Goal: Navigation & Orientation: Find specific page/section

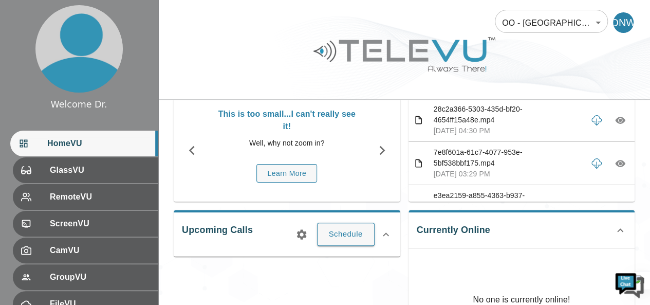
scroll to position [103, 0]
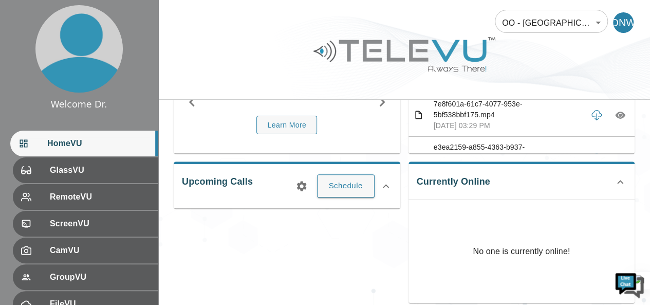
click at [313, 70] on img at bounding box center [404, 54] width 185 height 43
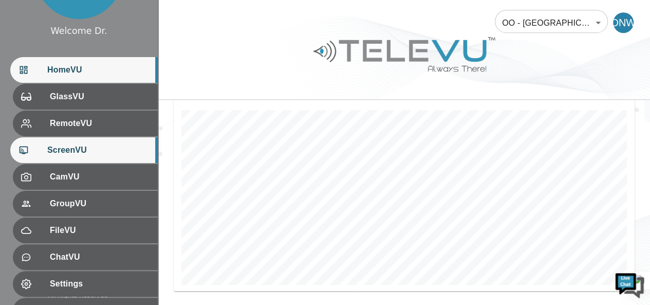
scroll to position [149, 0]
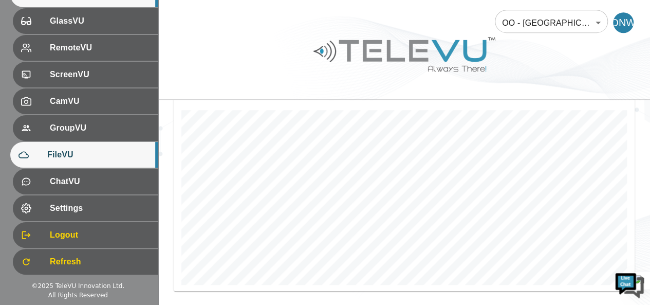
click at [103, 153] on span "FileVU" at bounding box center [98, 155] width 102 height 12
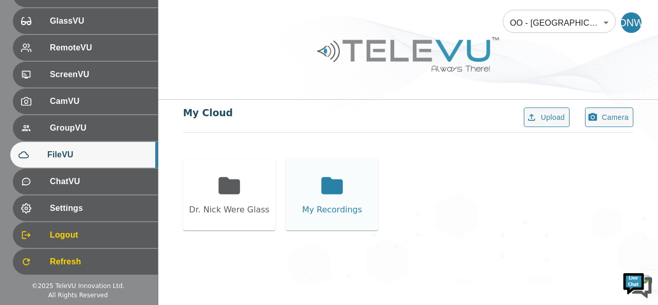
click at [332, 212] on div "My Recordings" at bounding box center [332, 210] width 60 height 12
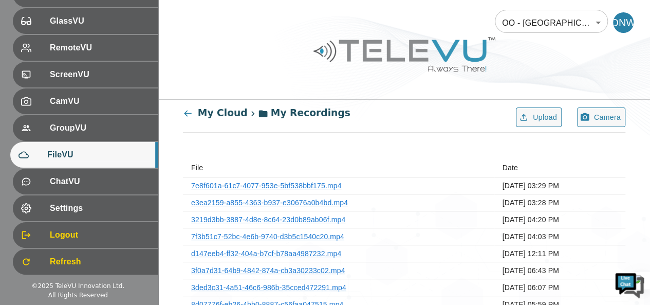
click at [187, 112] on icon at bounding box center [187, 114] width 7 height 6
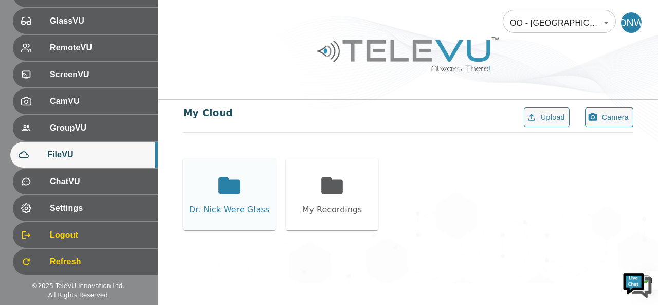
click at [230, 182] on icon at bounding box center [230, 185] width 22 height 17
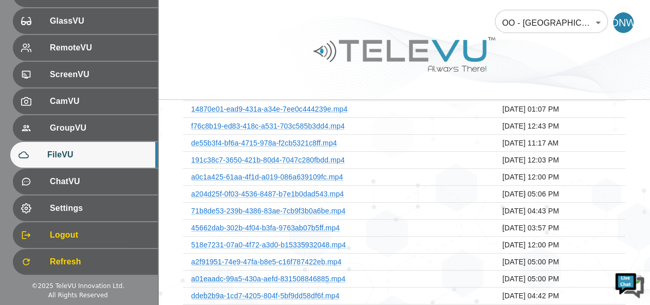
scroll to position [206, 0]
